Goal: Task Accomplishment & Management: Use online tool/utility

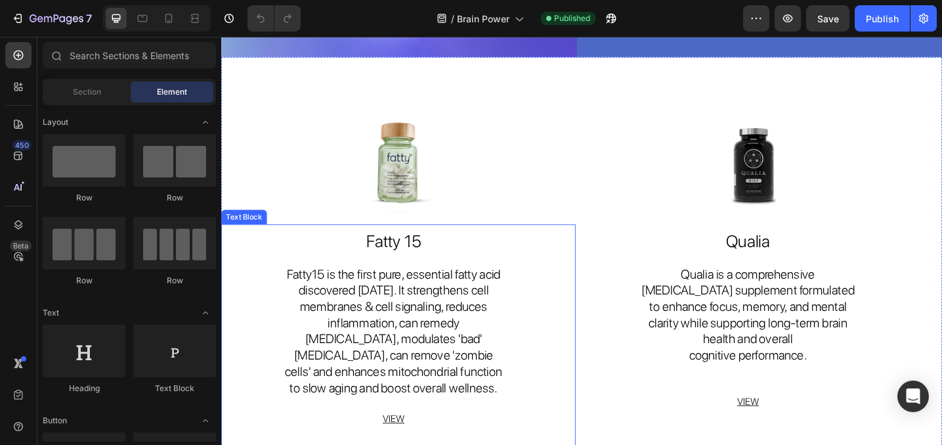
scroll to position [180, 0]
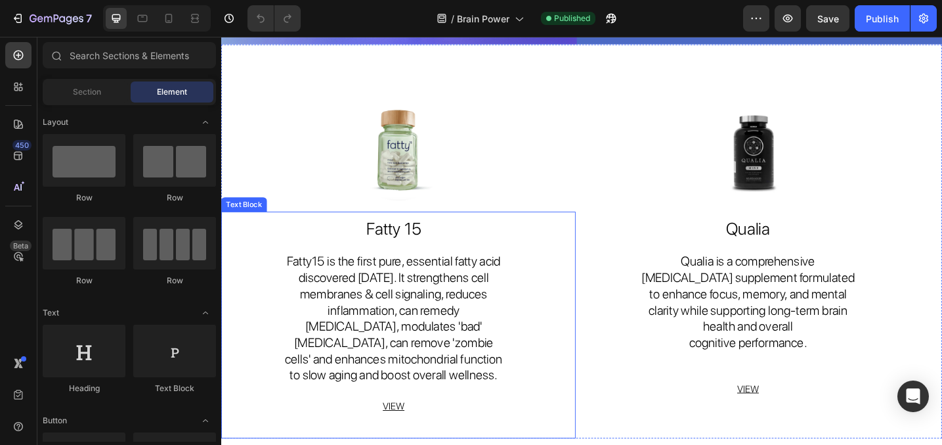
click at [389, 341] on span "Fatty15 is the first pure, essential fatty acid discovered in 90 years. It stre…" at bounding box center [410, 344] width 238 height 141
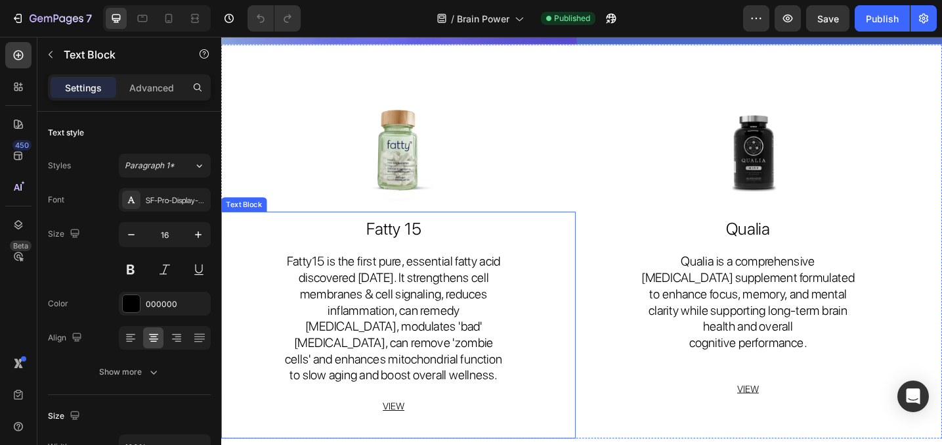
click at [389, 341] on span "Fatty15 is the first pure, essential fatty acid discovered in 90 years. It stre…" at bounding box center [410, 344] width 238 height 141
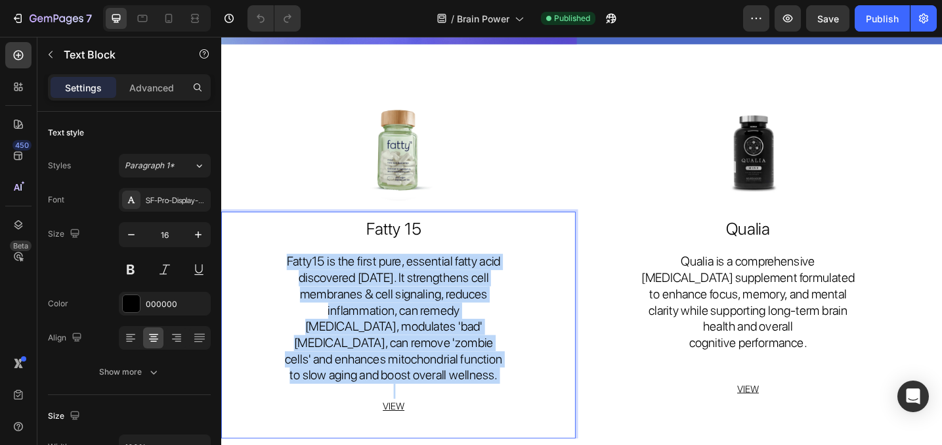
click at [389, 341] on span "Fatty15 is the first pure, essential fatty acid discovered in 90 years. It stre…" at bounding box center [410, 344] width 238 height 141
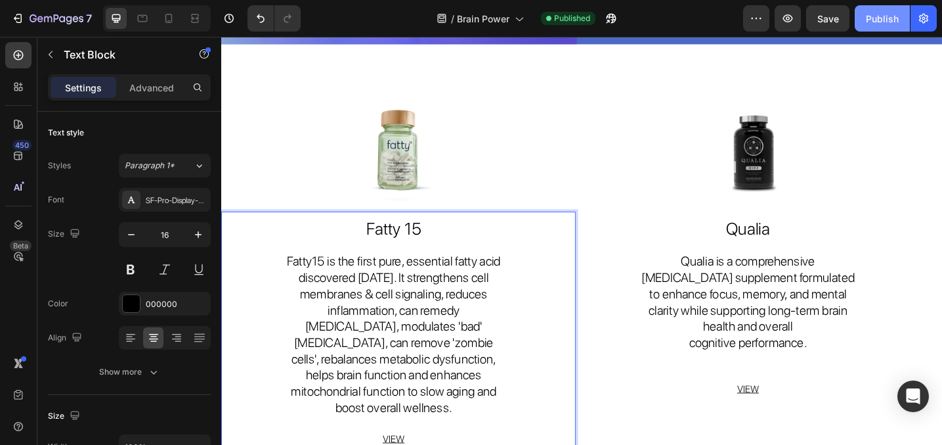
click at [892, 24] on div "Publish" at bounding box center [882, 19] width 33 height 14
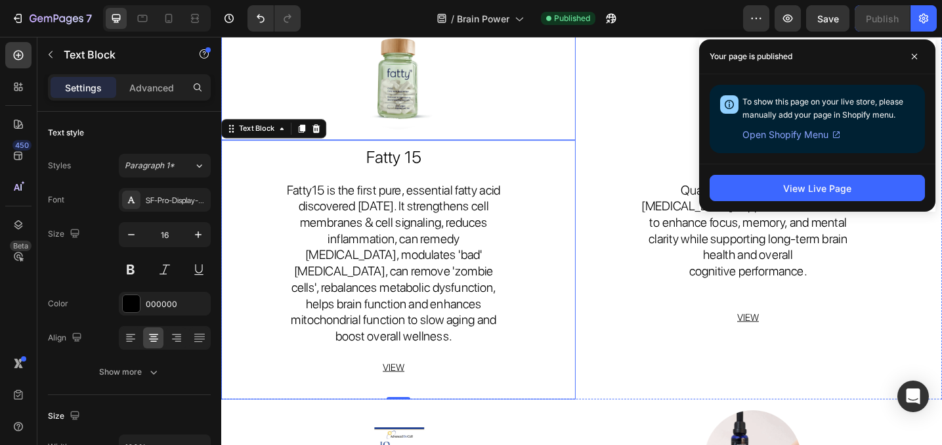
scroll to position [0, 0]
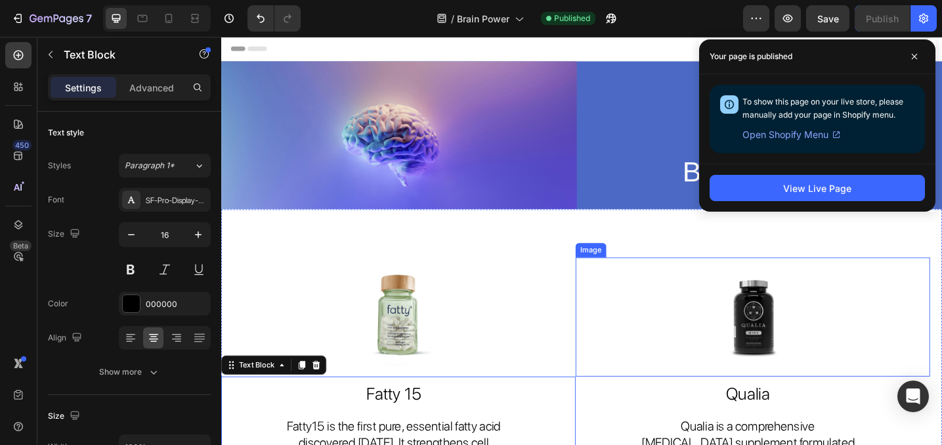
click at [677, 311] on link at bounding box center [802, 343] width 387 height 130
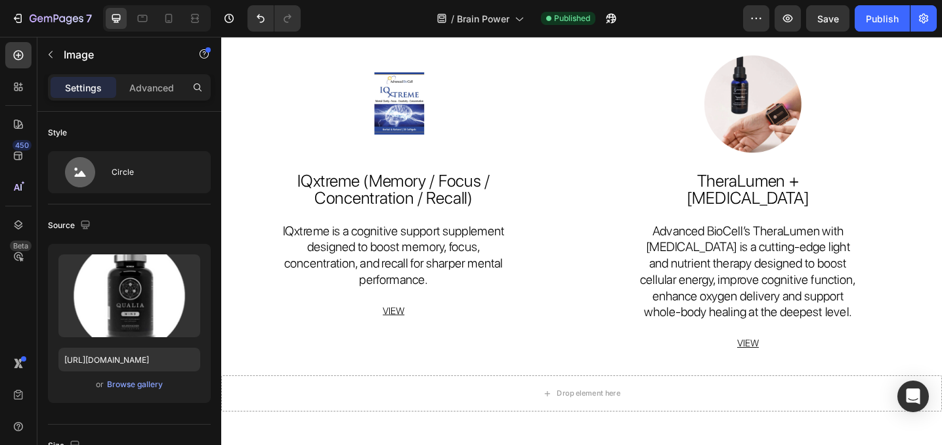
scroll to position [782, 0]
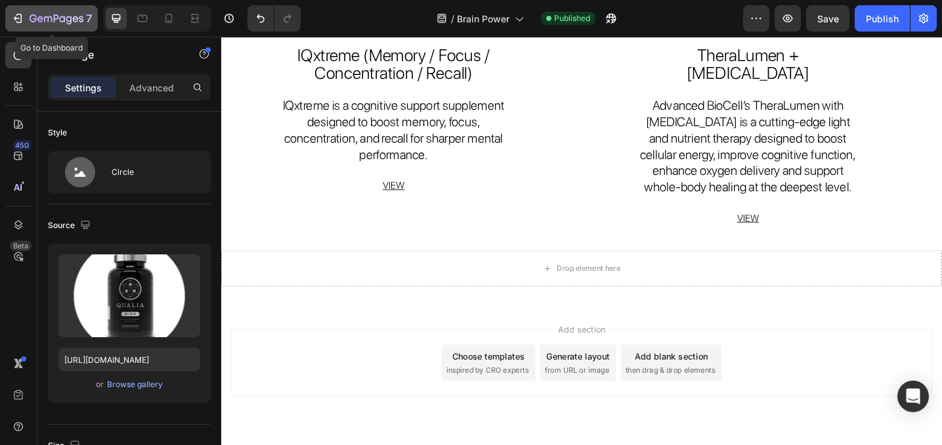
click at [18, 14] on icon "button" at bounding box center [19, 18] width 6 height 9
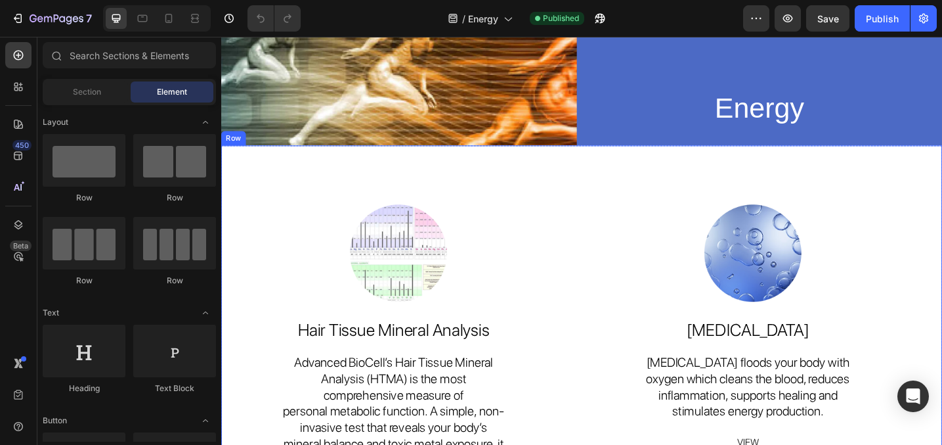
scroll to position [328, 0]
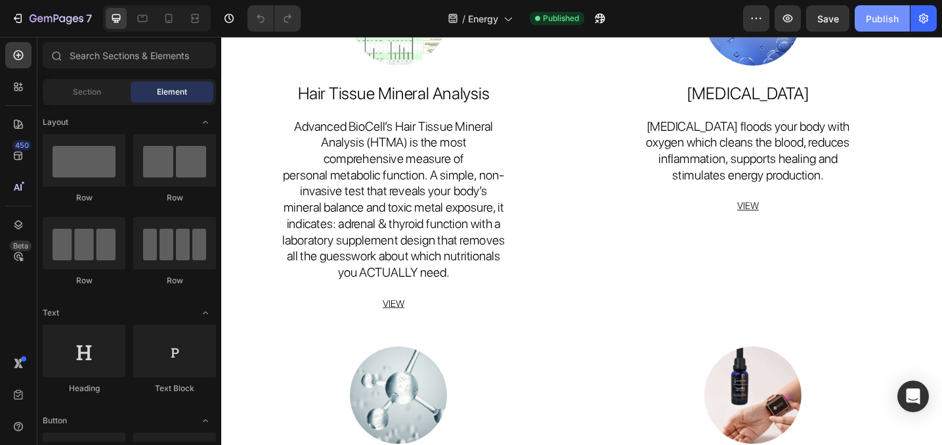
click at [889, 20] on div "Publish" at bounding box center [882, 19] width 33 height 14
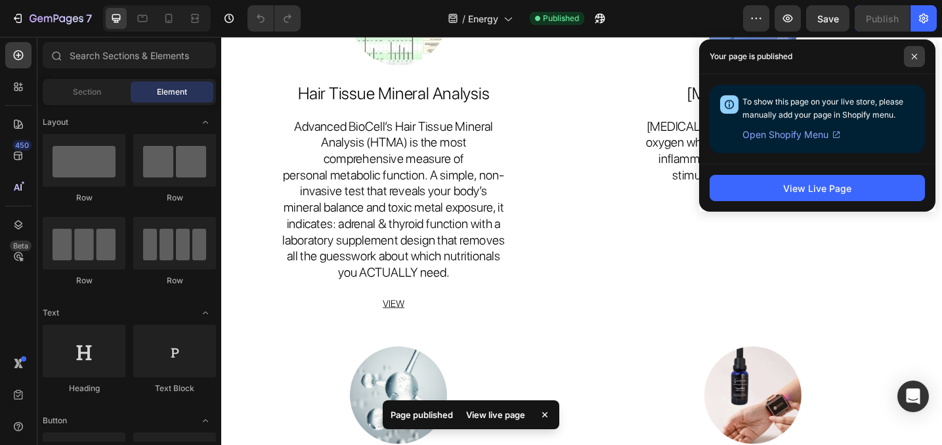
click at [918, 55] on span at bounding box center [914, 56] width 21 height 21
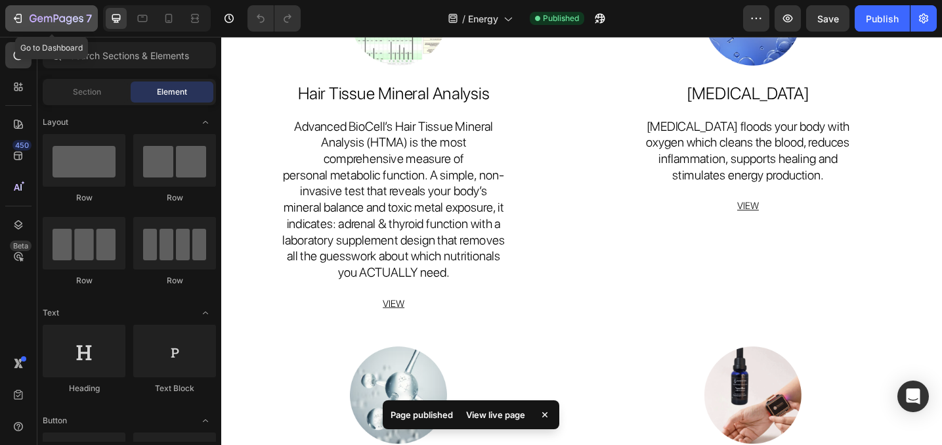
click at [12, 16] on icon "button" at bounding box center [17, 18] width 13 height 13
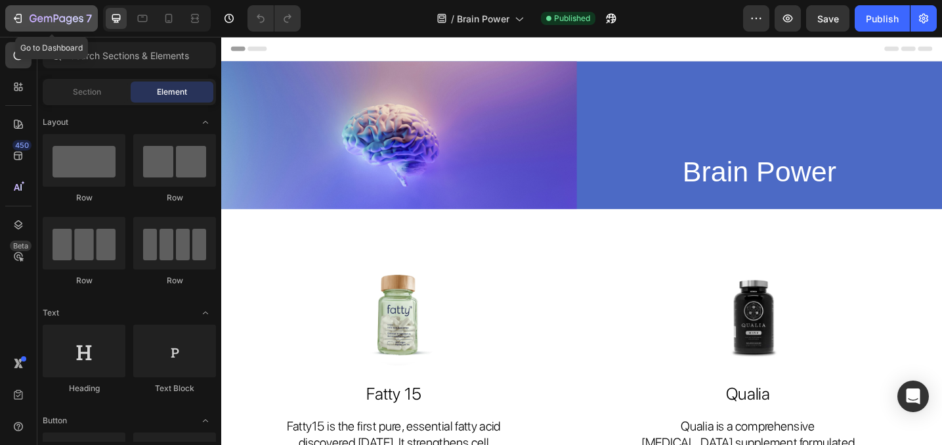
click at [8, 14] on button "7" at bounding box center [51, 18] width 93 height 26
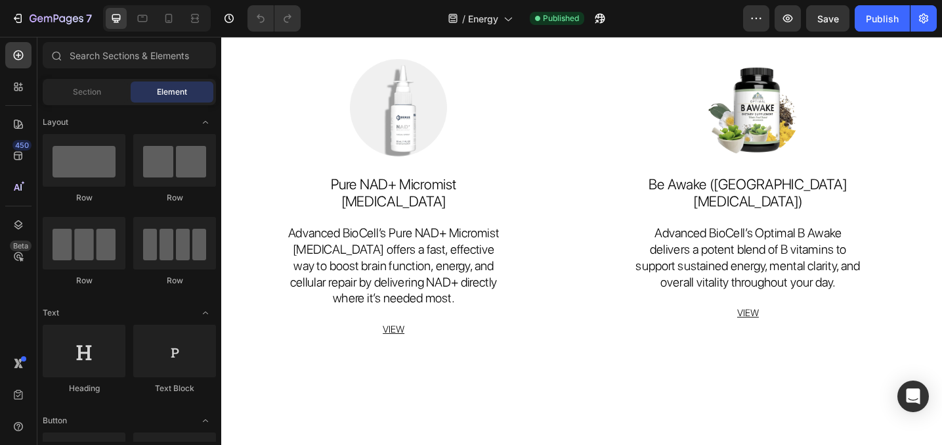
scroll to position [1024, 0]
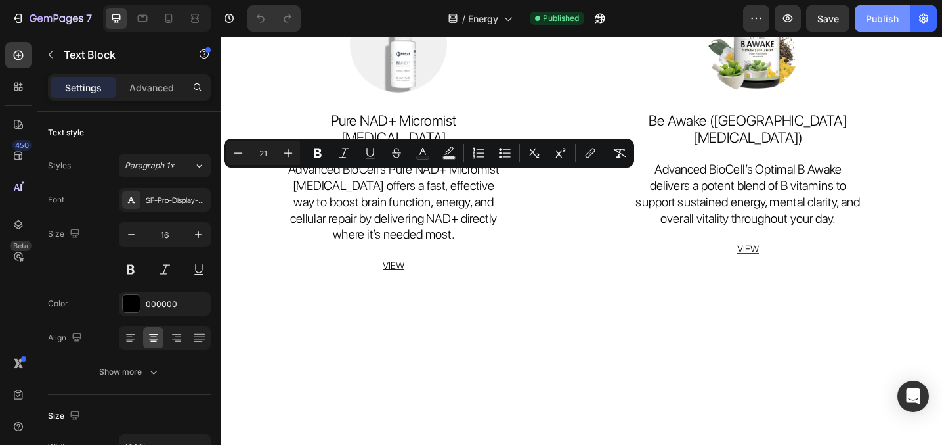
click at [873, 27] on button "Publish" at bounding box center [882, 18] width 55 height 26
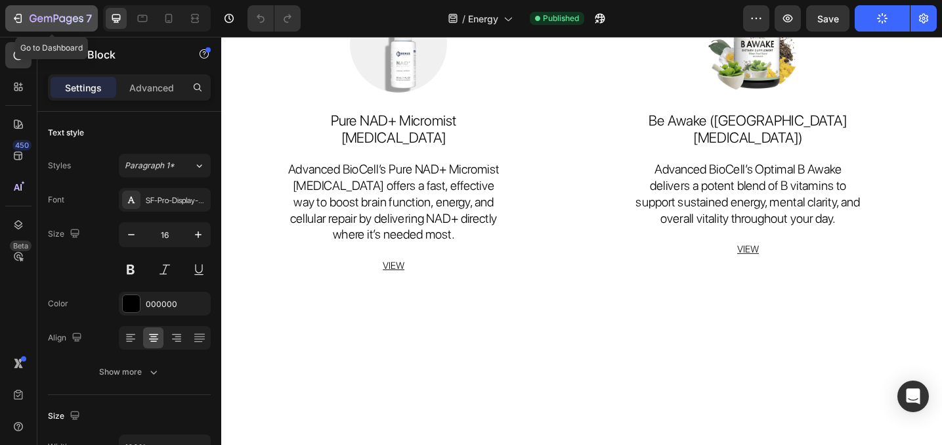
click at [18, 16] on icon "button" at bounding box center [17, 18] width 13 height 13
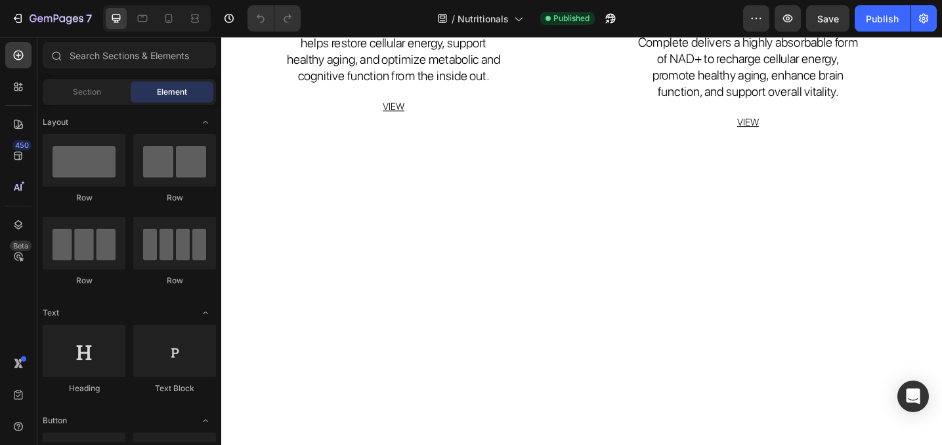
scroll to position [639, 0]
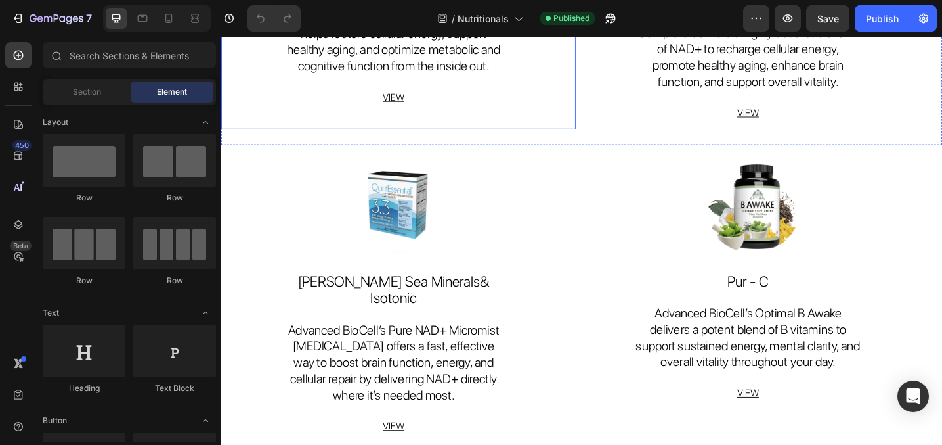
click at [407, 77] on span "NMN Powder, a powerful NAD+ precursor, helps restore cellular energy, support h…" at bounding box center [410, 42] width 234 height 70
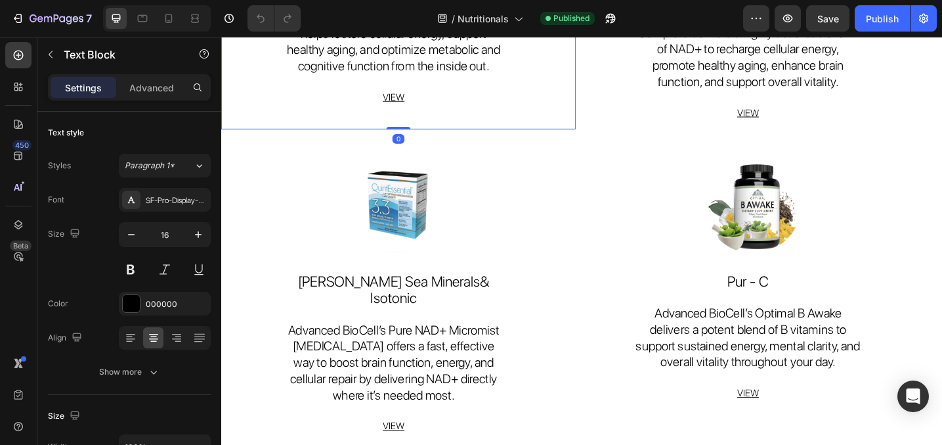
click at [407, 77] on span "NMN Powder, a powerful NAD+ precursor, helps restore cellular energy, support h…" at bounding box center [410, 42] width 234 height 70
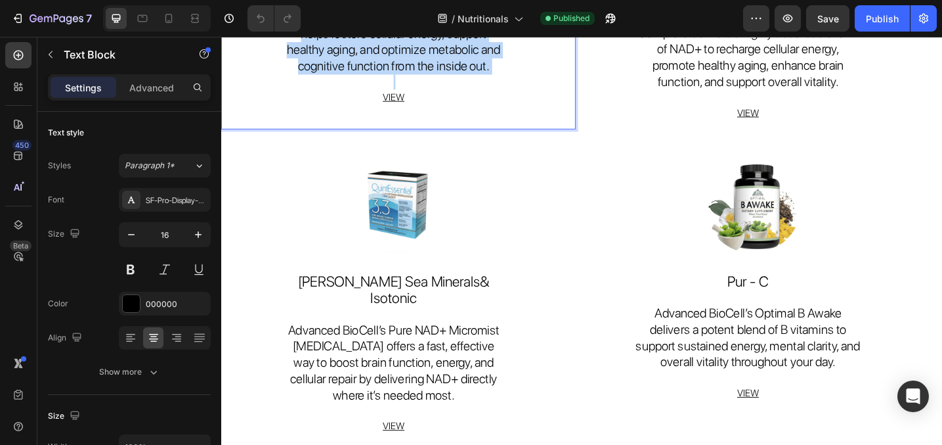
click at [407, 77] on span "NMN Powder, a powerful NAD+ precursor, helps restore cellular energy, support h…" at bounding box center [410, 42] width 234 height 70
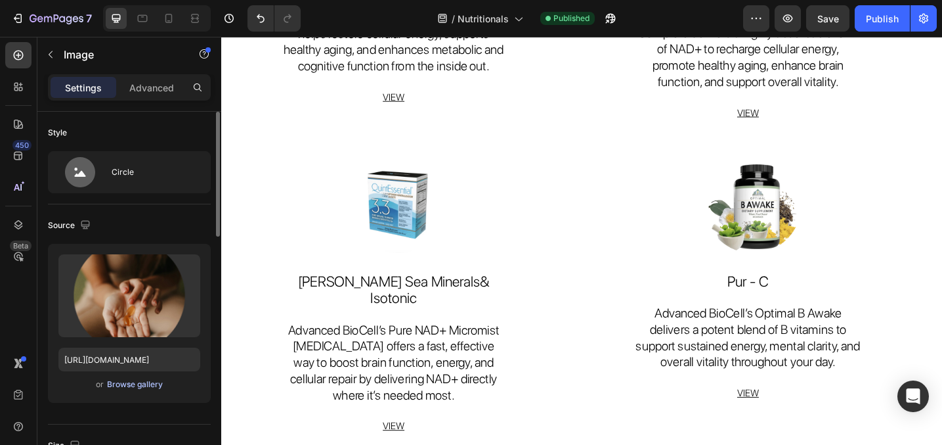
click at [117, 383] on div "Browse gallery" at bounding box center [135, 384] width 56 height 12
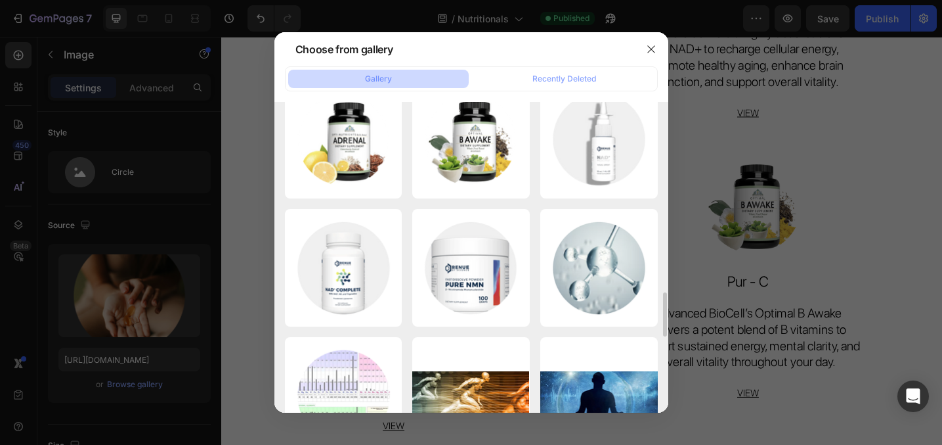
scroll to position [1313, 0]
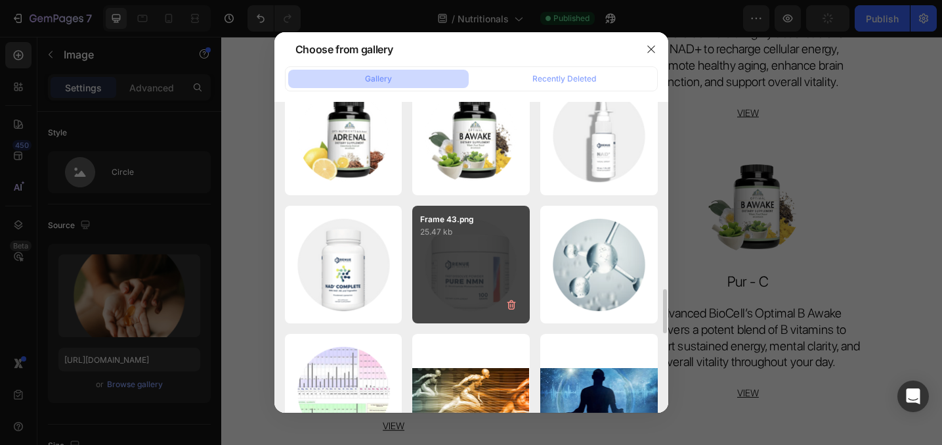
click at [470, 261] on div "Frame 43.png 25.47 kb" at bounding box center [471, 265] width 118 height 118
type input "https://cdn.shopify.com/s/files/1/0910/4277/5339/files/gempages_577975436777096…"
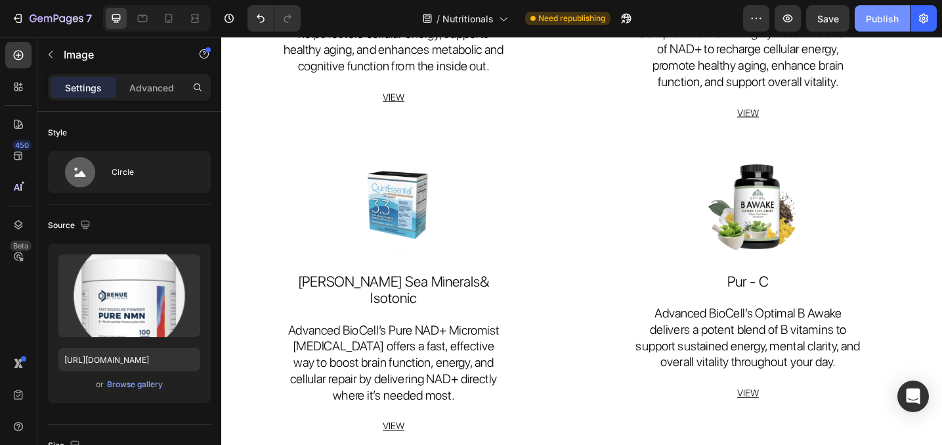
click at [878, 11] on button "Publish" at bounding box center [882, 18] width 55 height 26
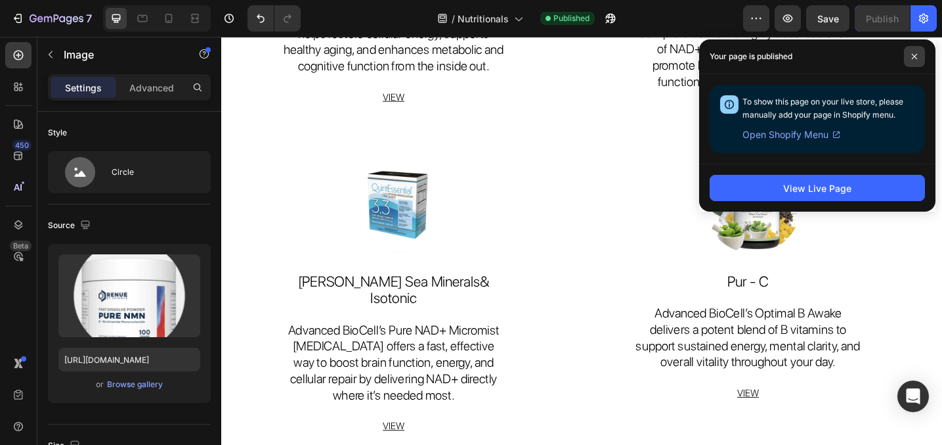
click at [919, 55] on span at bounding box center [914, 56] width 21 height 21
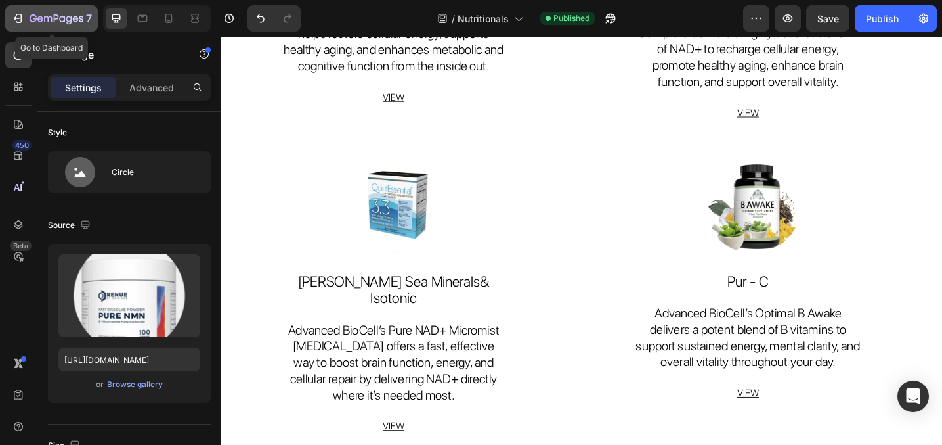
click at [16, 18] on icon "button" at bounding box center [17, 18] width 6 height 4
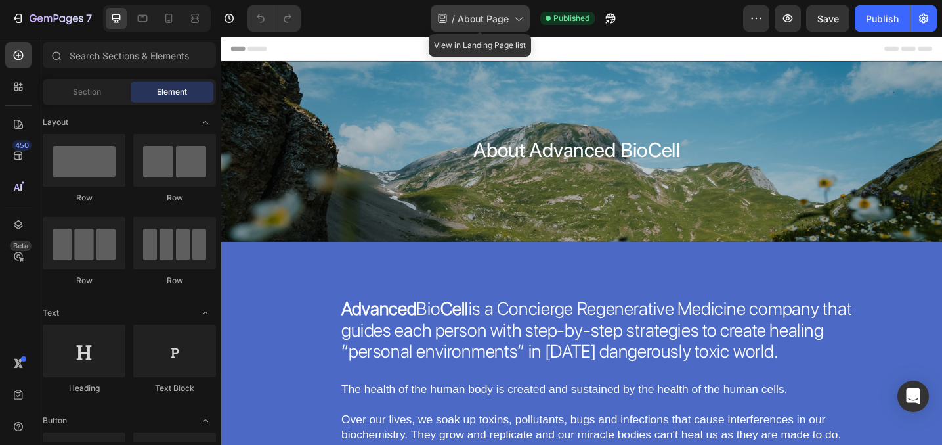
click at [516, 19] on icon at bounding box center [518, 18] width 13 height 13
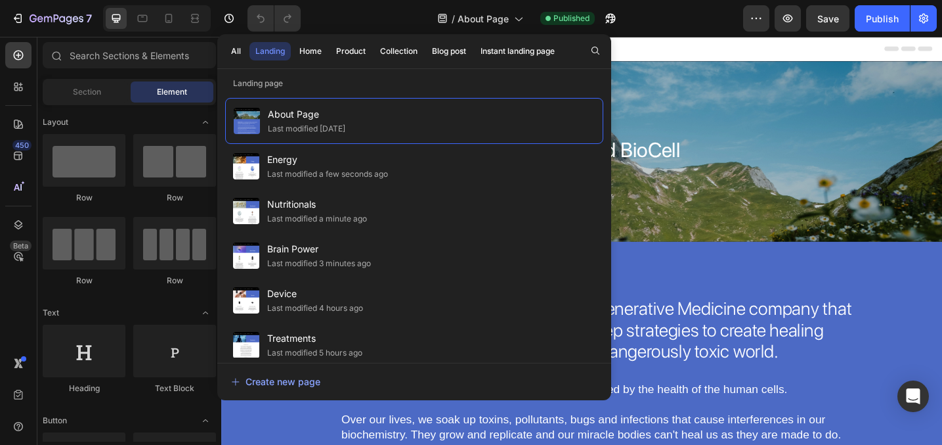
click at [661, 19] on div "/ About Page Published" at bounding box center [527, 18] width 432 height 26
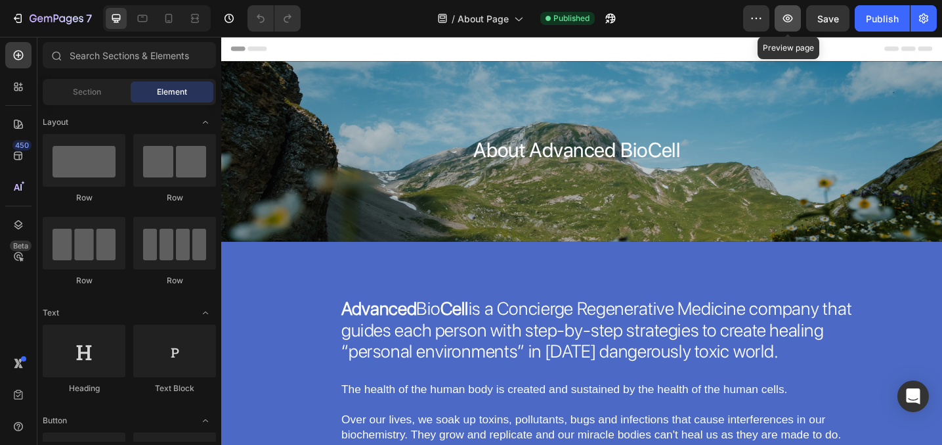
click at [787, 16] on icon "button" at bounding box center [787, 18] width 13 height 13
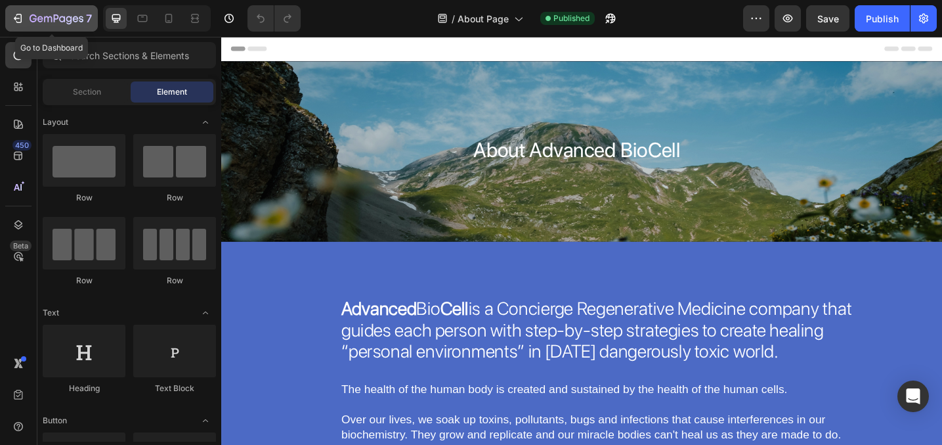
click at [21, 17] on icon "button" at bounding box center [19, 18] width 6 height 9
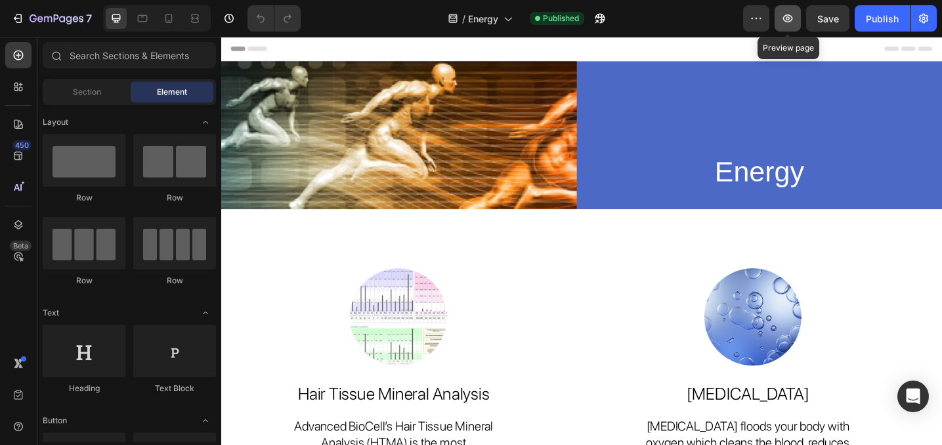
click at [784, 16] on icon "button" at bounding box center [787, 18] width 13 height 13
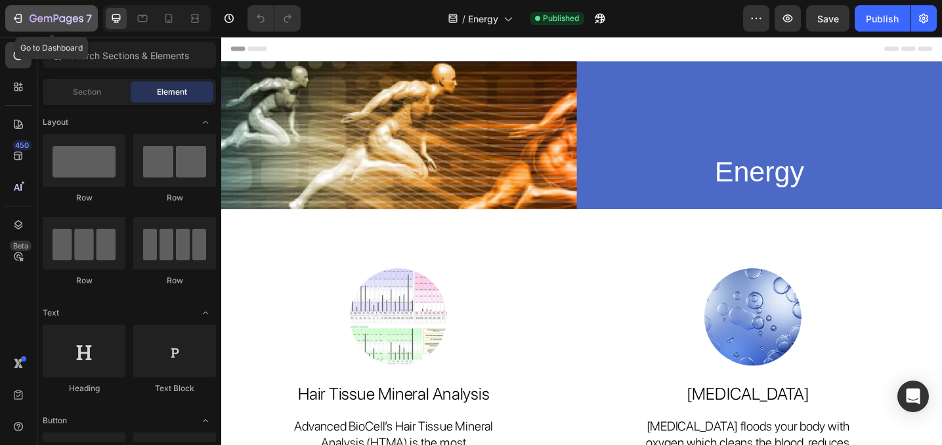
click at [12, 18] on icon "button" at bounding box center [17, 18] width 13 height 13
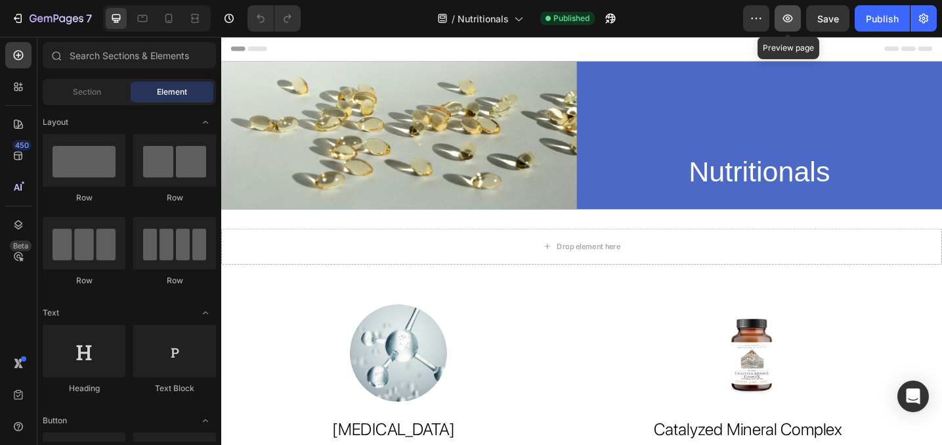
click at [794, 22] on icon "button" at bounding box center [787, 18] width 13 height 13
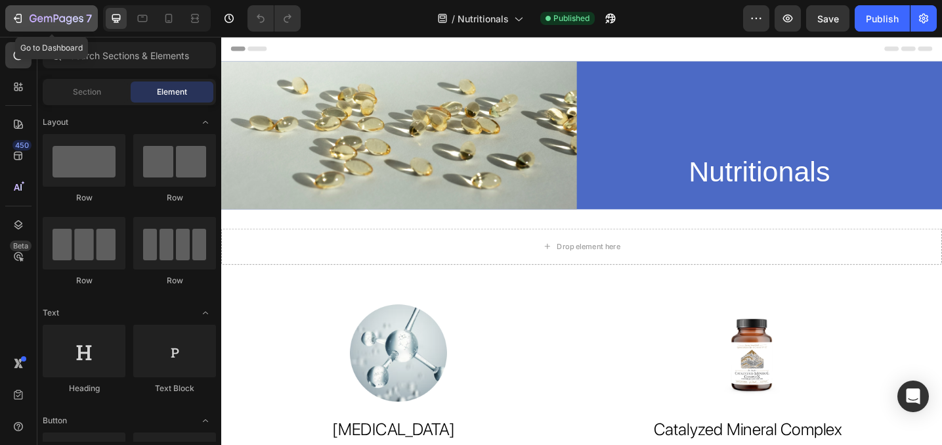
click at [15, 9] on button "7" at bounding box center [51, 18] width 93 height 26
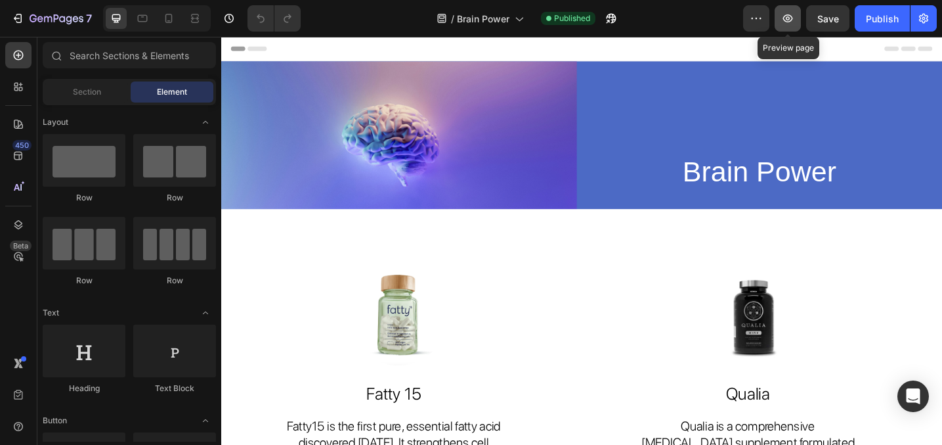
click at [791, 23] on icon "button" at bounding box center [787, 18] width 13 height 13
click at [783, 9] on button "button" at bounding box center [788, 18] width 26 height 26
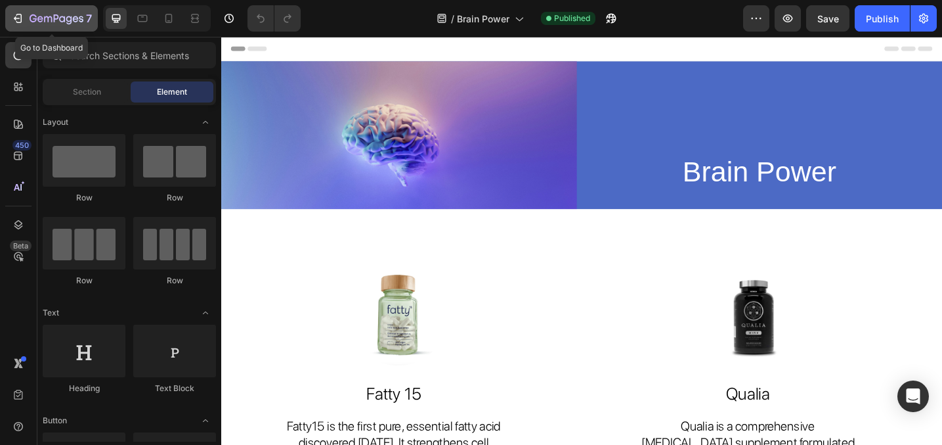
click at [21, 14] on icon "button" at bounding box center [17, 18] width 13 height 13
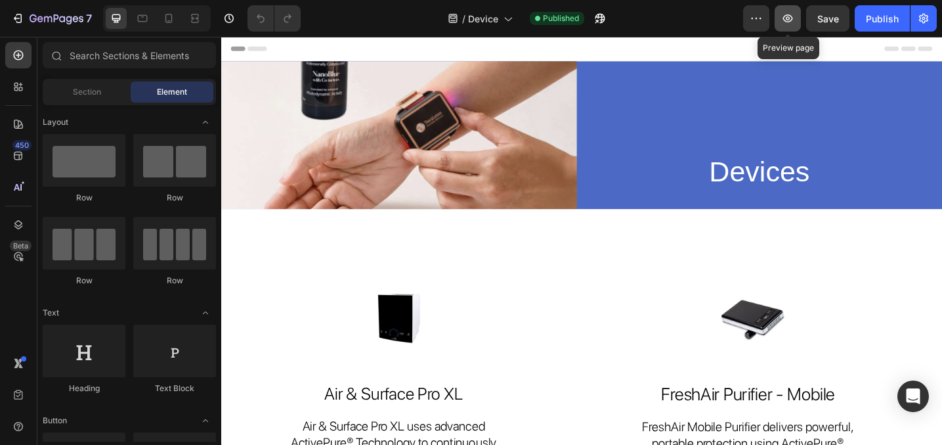
click at [789, 20] on icon "button" at bounding box center [787, 18] width 13 height 13
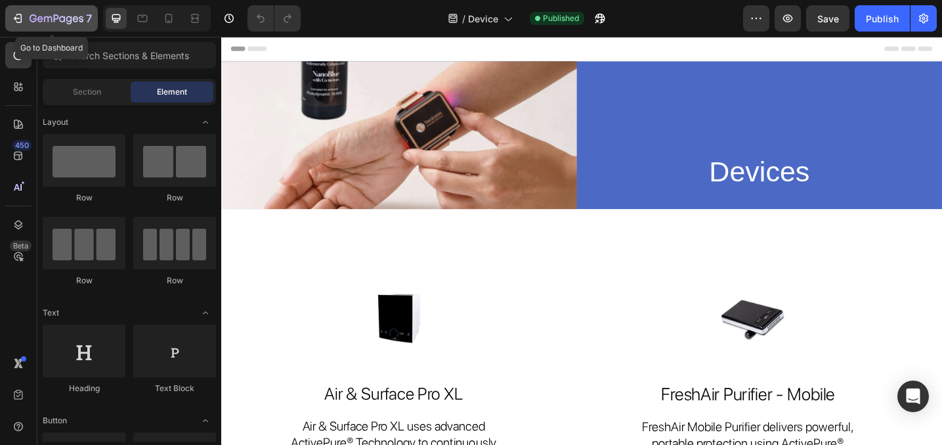
click at [15, 18] on icon "button" at bounding box center [17, 18] width 6 height 4
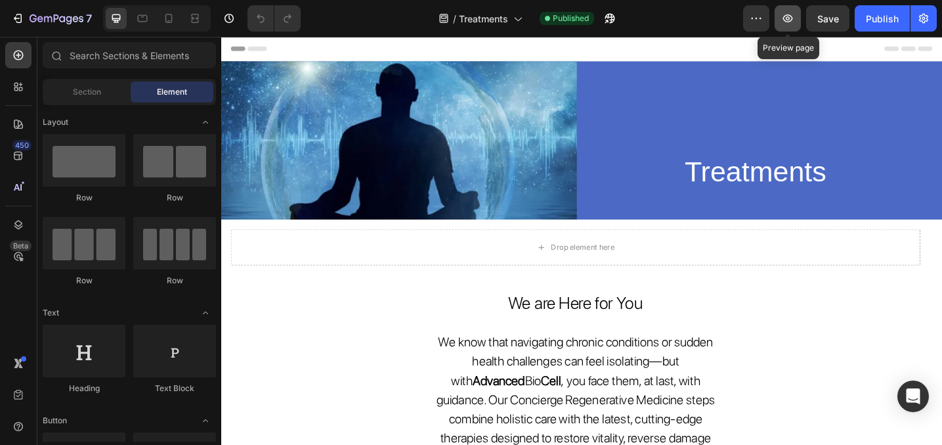
click at [780, 26] on button "button" at bounding box center [788, 18] width 26 height 26
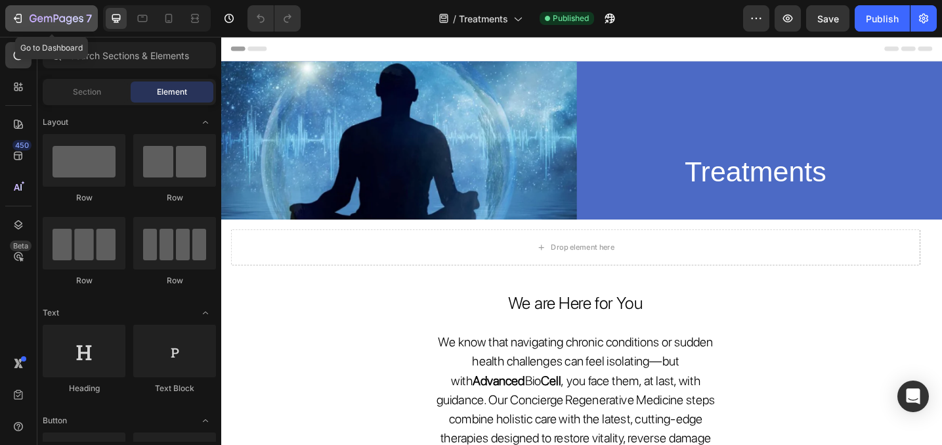
click at [19, 7] on button "7" at bounding box center [51, 18] width 93 height 26
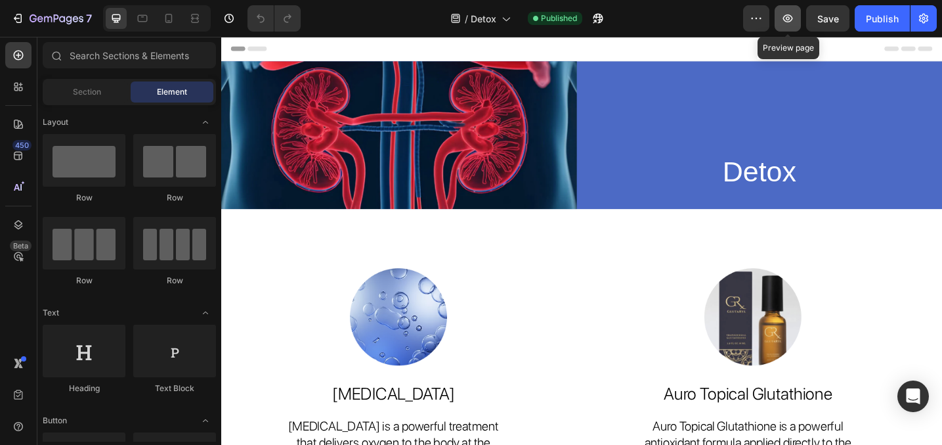
click at [791, 21] on icon "button" at bounding box center [788, 18] width 10 height 8
click at [880, 16] on div "Publish" at bounding box center [882, 19] width 33 height 14
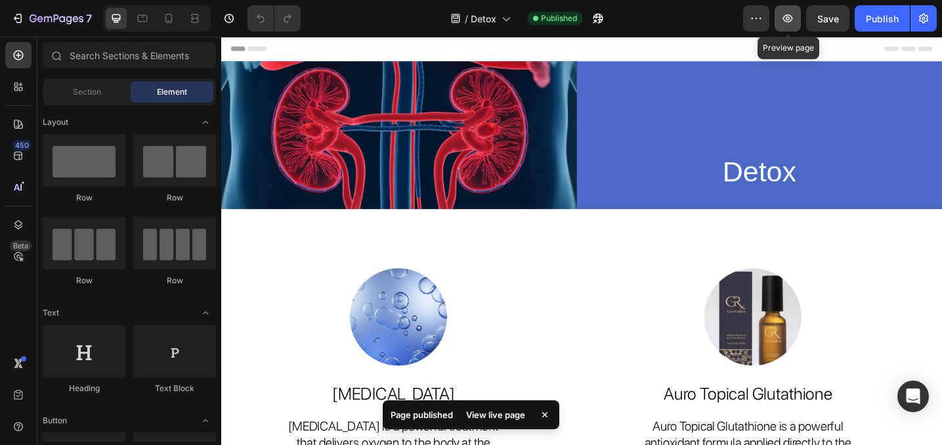
click at [785, 20] on icon "button" at bounding box center [787, 18] width 13 height 13
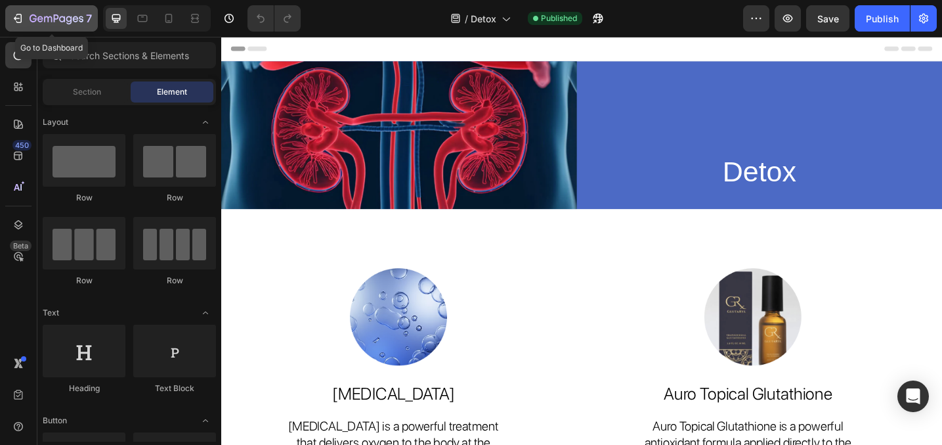
click at [24, 14] on div "7" at bounding box center [51, 19] width 81 height 16
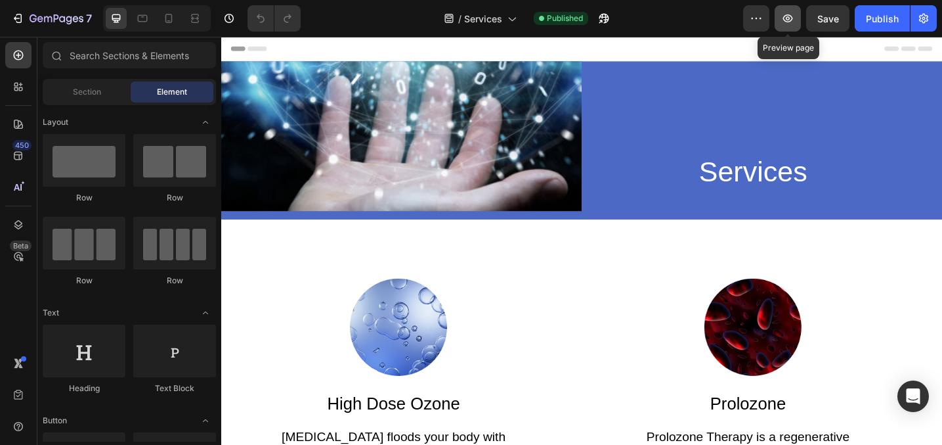
click at [791, 26] on button "button" at bounding box center [788, 18] width 26 height 26
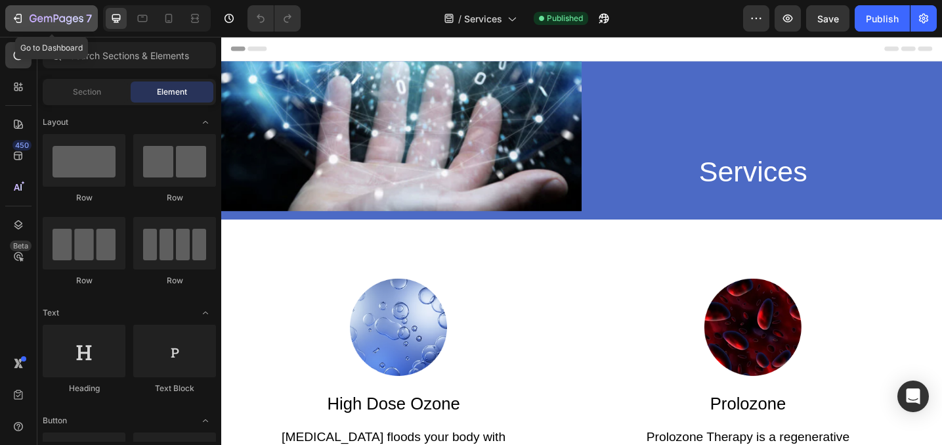
click at [14, 14] on icon "button" at bounding box center [17, 18] width 13 height 13
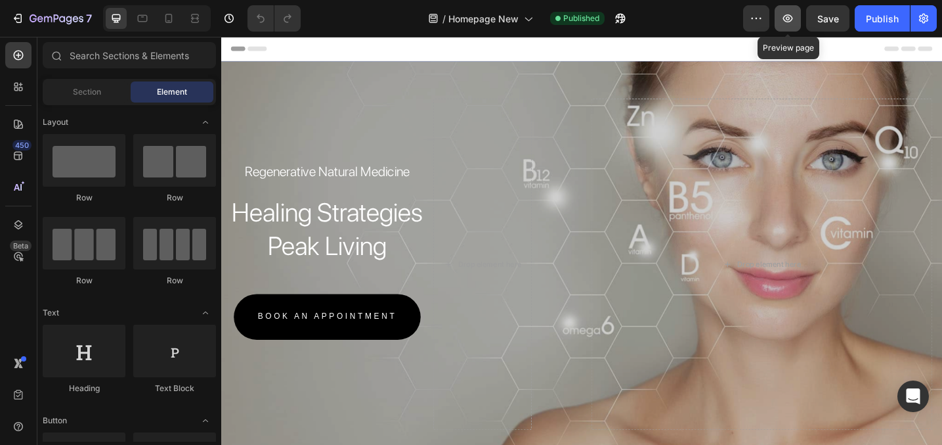
click at [788, 17] on icon "button" at bounding box center [788, 18] width 4 height 4
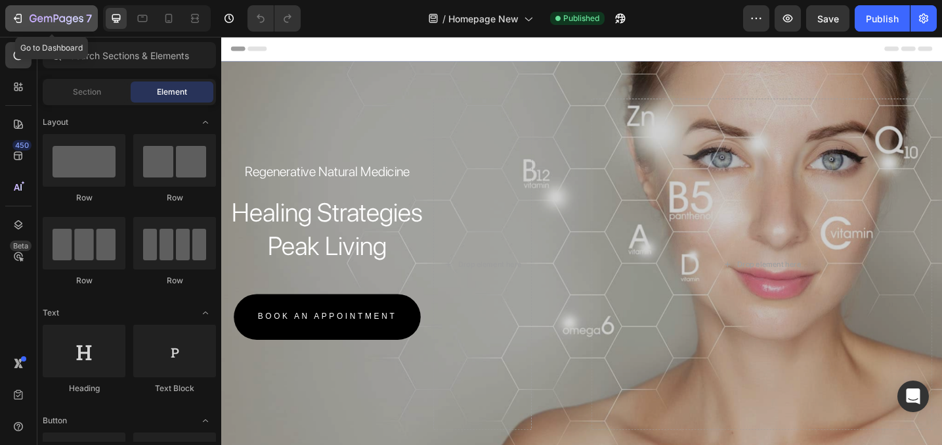
click at [12, 21] on icon "button" at bounding box center [17, 18] width 13 height 13
